Goal: Transaction & Acquisition: Purchase product/service

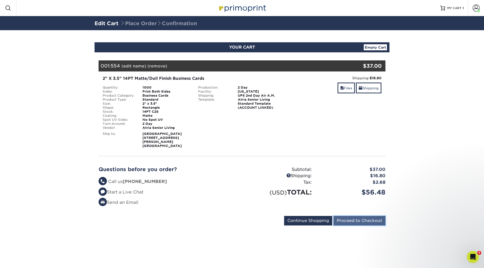
click at [364, 216] on input "Proceed to Checkout" at bounding box center [359, 221] width 52 height 10
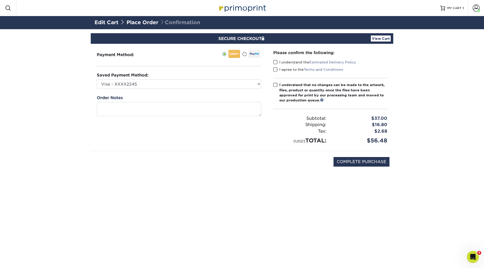
click at [273, 63] on div "Please confirm the following: I understand the Estimated Delivery Policy I agre…" at bounding box center [330, 97] width 126 height 107
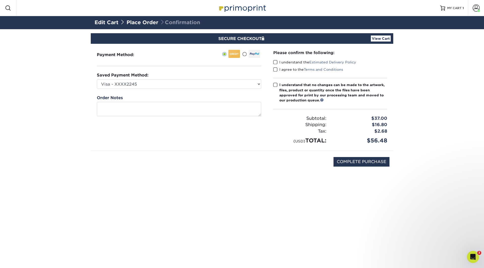
click at [275, 71] on span at bounding box center [275, 69] width 4 height 5
click at [0, 0] on input "I agree to the Terms and Conditions" at bounding box center [0, 0] width 0 height 0
click at [275, 62] on span at bounding box center [275, 62] width 4 height 5
click at [0, 0] on input "I understand the Estimated Delivery Policy" at bounding box center [0, 0] width 0 height 0
click at [275, 85] on span at bounding box center [275, 85] width 4 height 5
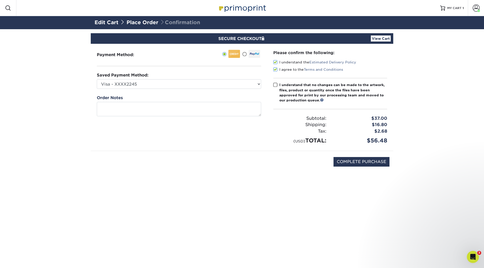
click at [0, 0] on input "I understand that no changes can be made to the artwork, files, product or quan…" at bounding box center [0, 0] width 0 height 0
click at [359, 162] on input "COMPLETE PURCHASE" at bounding box center [361, 162] width 56 height 10
click at [358, 162] on input "COMPLETE PURCHASE" at bounding box center [361, 162] width 56 height 10
type input "COMPLETE PURCHASE"
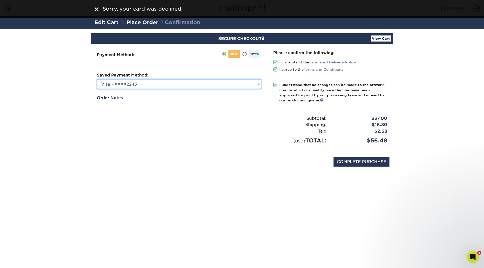
click at [147, 87] on select "Visa - XXXX2245 Visa - XXXX7305 New Credit Card" at bounding box center [179, 84] width 164 height 10
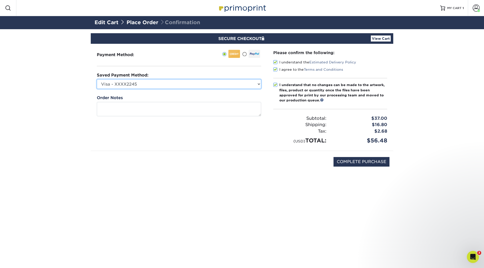
select select "74655"
click at [97, 79] on select "Visa - XXXX2245 Visa - XXXX7305 New Credit Card" at bounding box center [179, 84] width 164 height 10
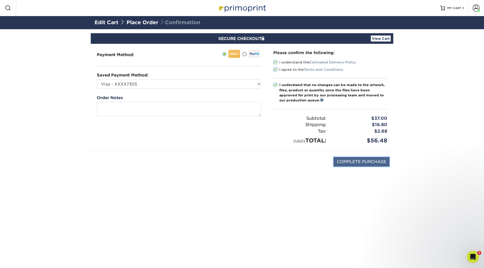
click at [358, 163] on input "COMPLETE PURCHASE" at bounding box center [361, 162] width 56 height 10
type input "PROCESSING, PLEASE WAIT..."
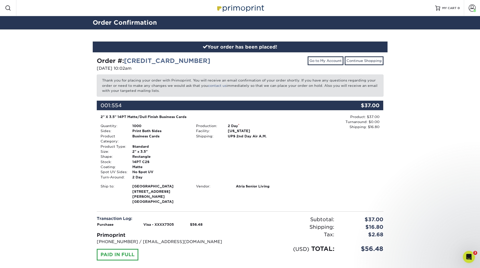
scroll to position [25, 0]
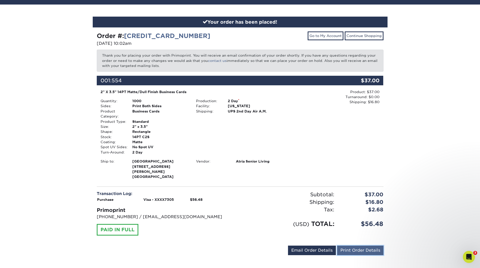
click at [351, 247] on link "Print Order Details" at bounding box center [360, 251] width 46 height 10
